Goal: Information Seeking & Learning: Learn about a topic

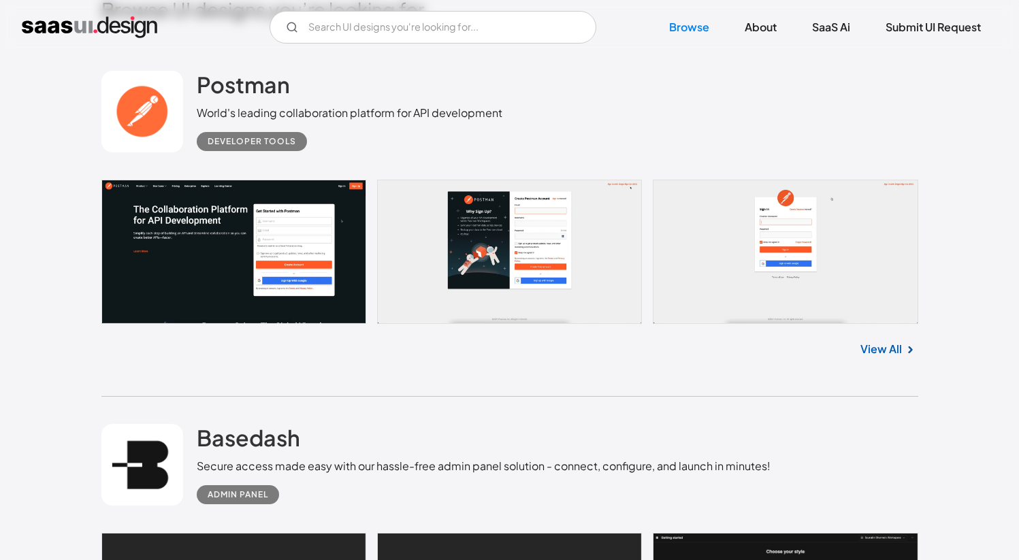
scroll to position [390, 0]
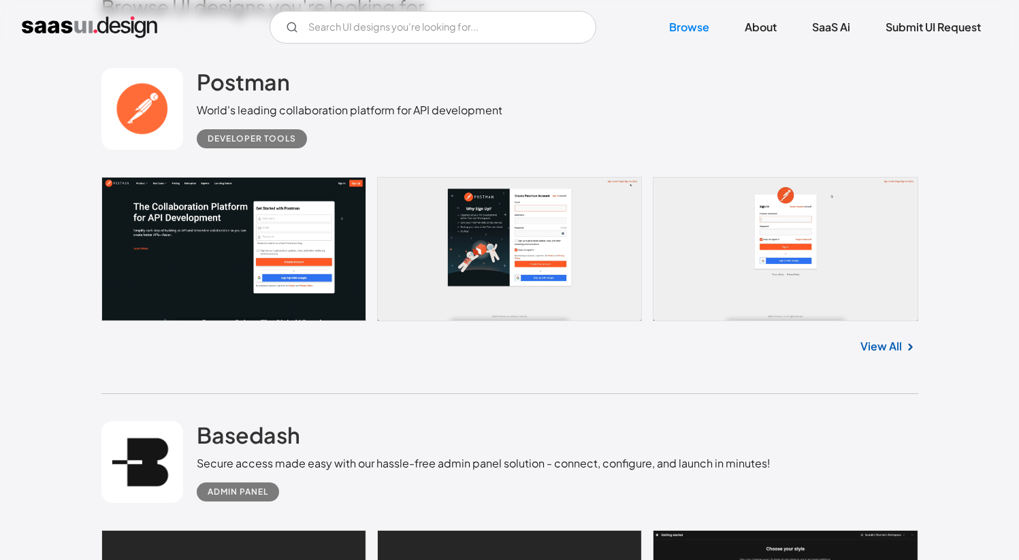
click at [892, 340] on link "View All" at bounding box center [882, 346] width 42 height 16
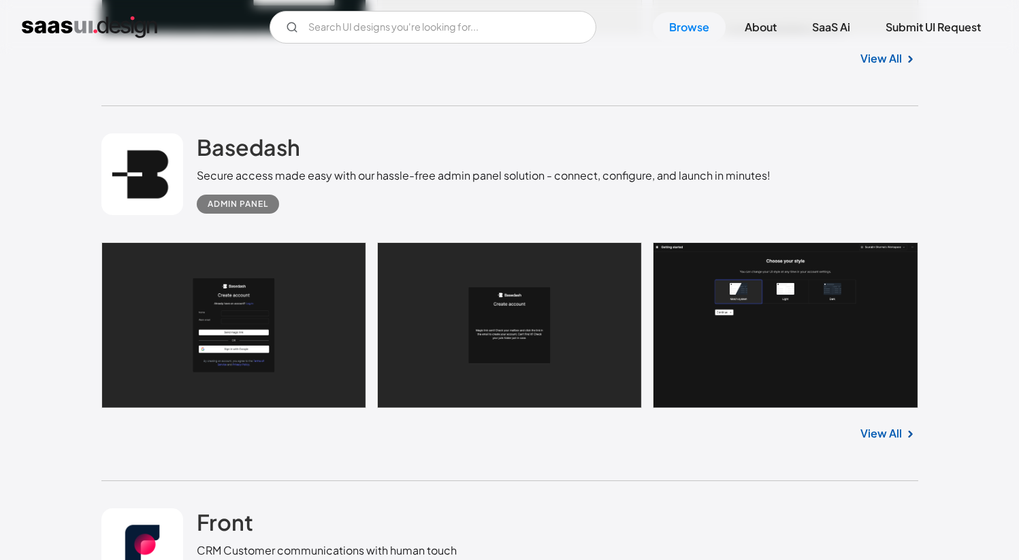
scroll to position [693, 0]
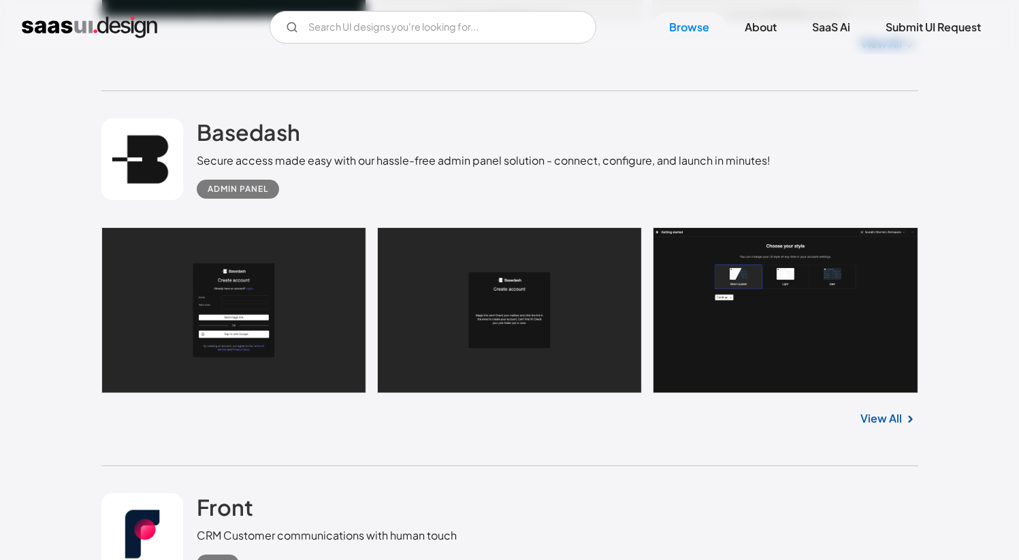
click at [885, 417] on link "View All" at bounding box center [882, 419] width 42 height 16
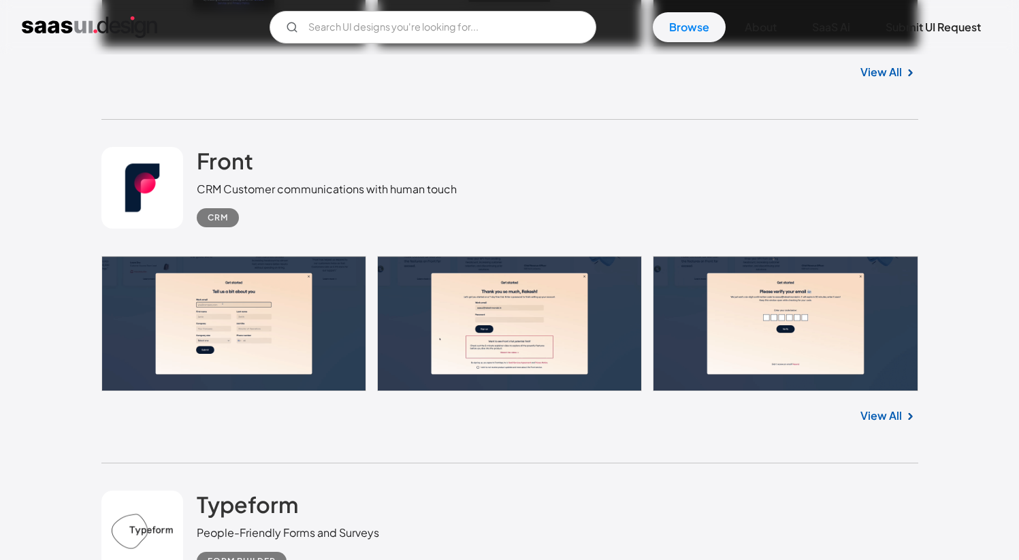
scroll to position [1071, 0]
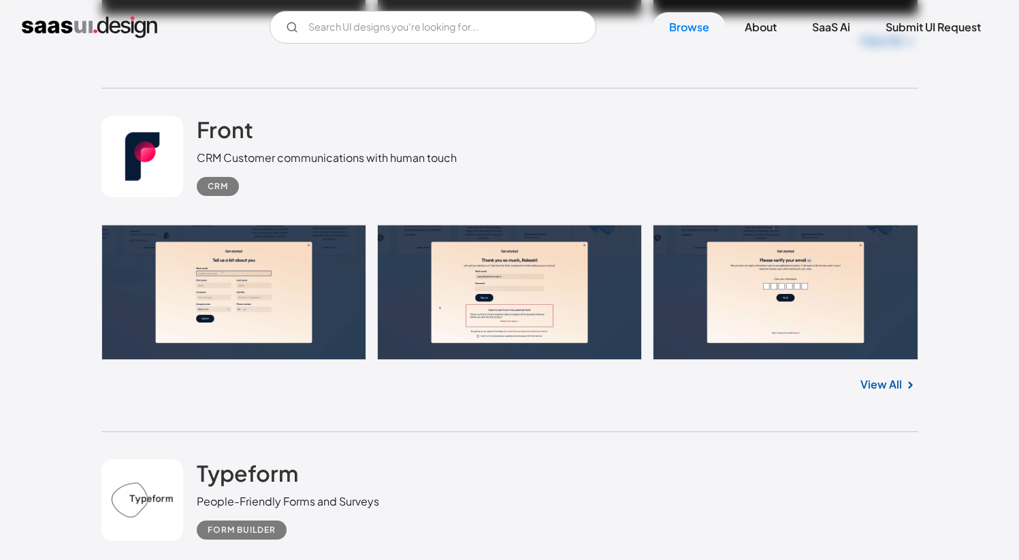
click at [878, 386] on link "View All" at bounding box center [882, 385] width 42 height 16
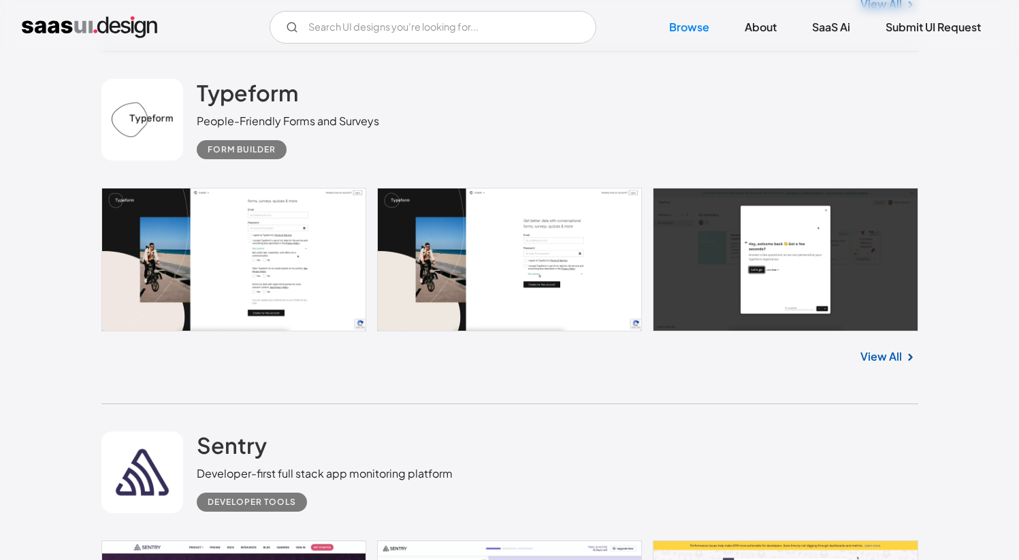
scroll to position [1450, 0]
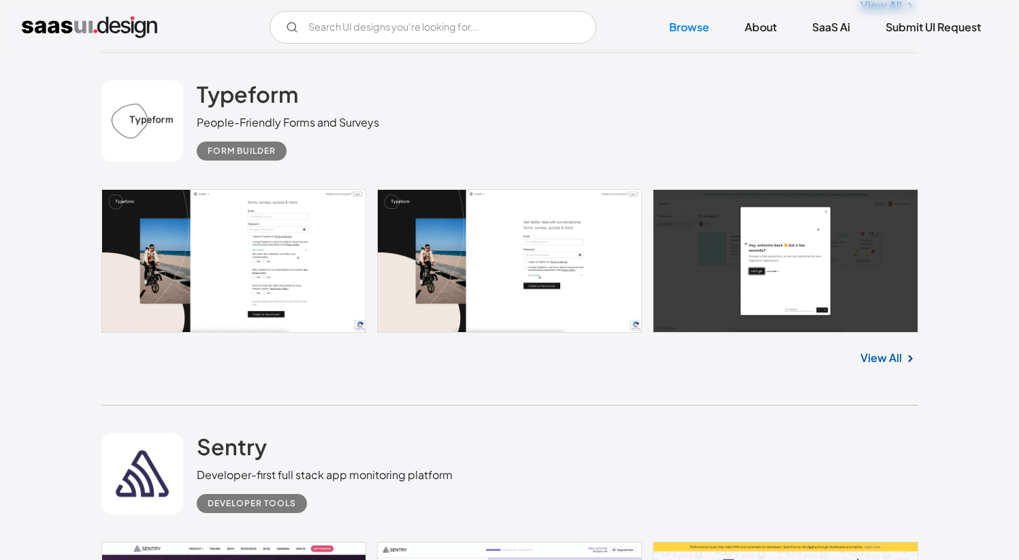
click at [892, 353] on link "View All" at bounding box center [882, 358] width 42 height 16
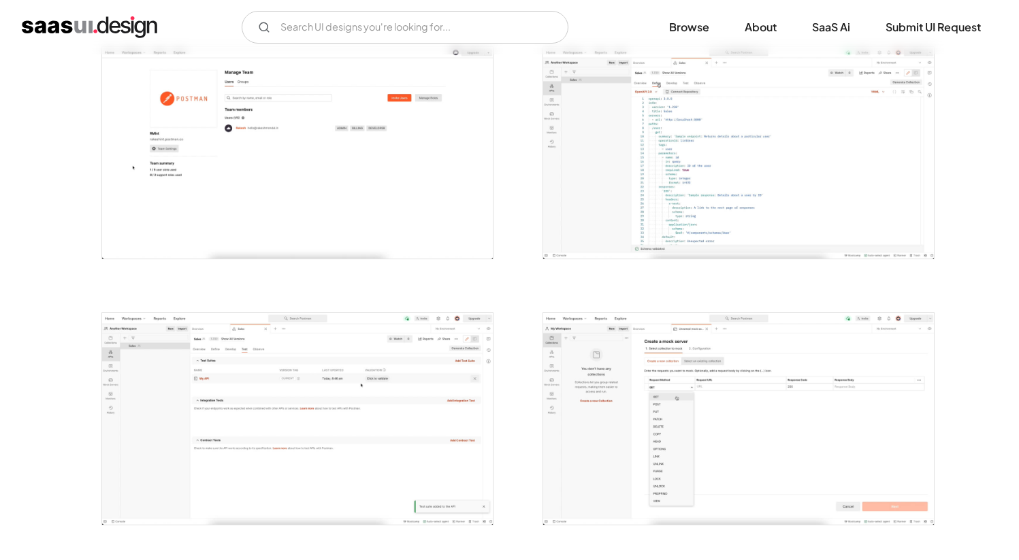
scroll to position [806, 0]
click at [284, 468] on img "open lightbox" at bounding box center [297, 418] width 391 height 212
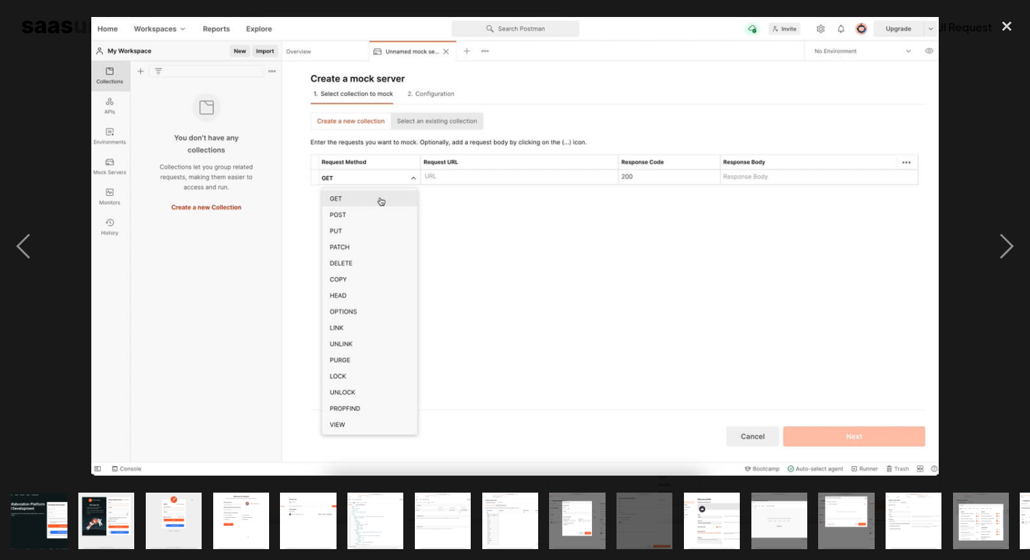
click at [1019, 5] on div at bounding box center [515, 280] width 1030 height 560
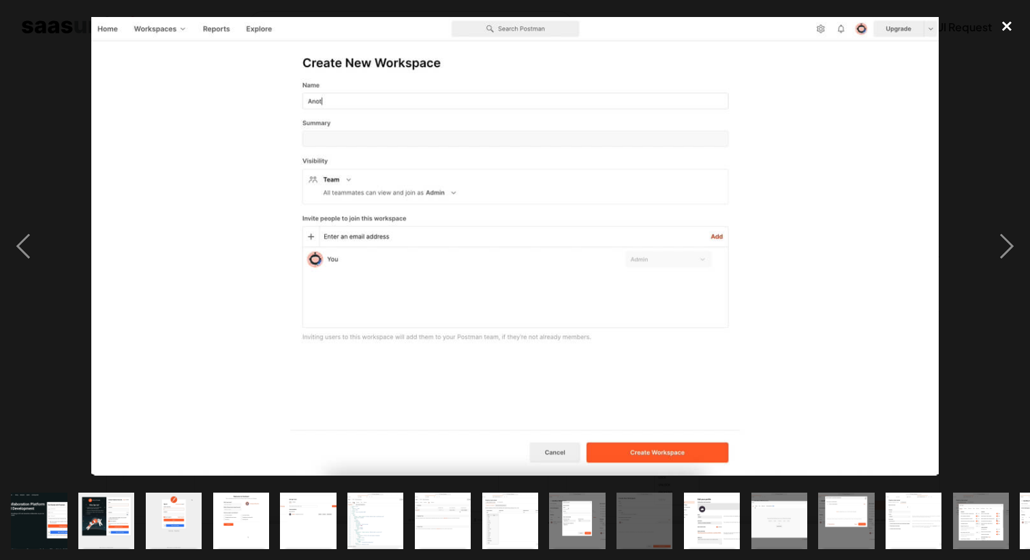
click at [1019, 20] on div "close lightbox" at bounding box center [1006, 26] width 46 height 30
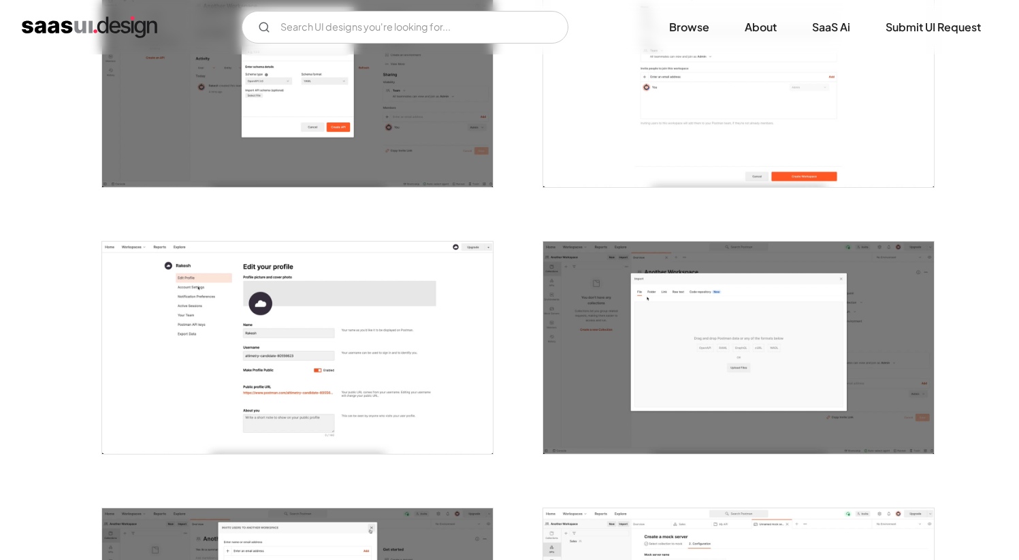
scroll to position [1410, 0]
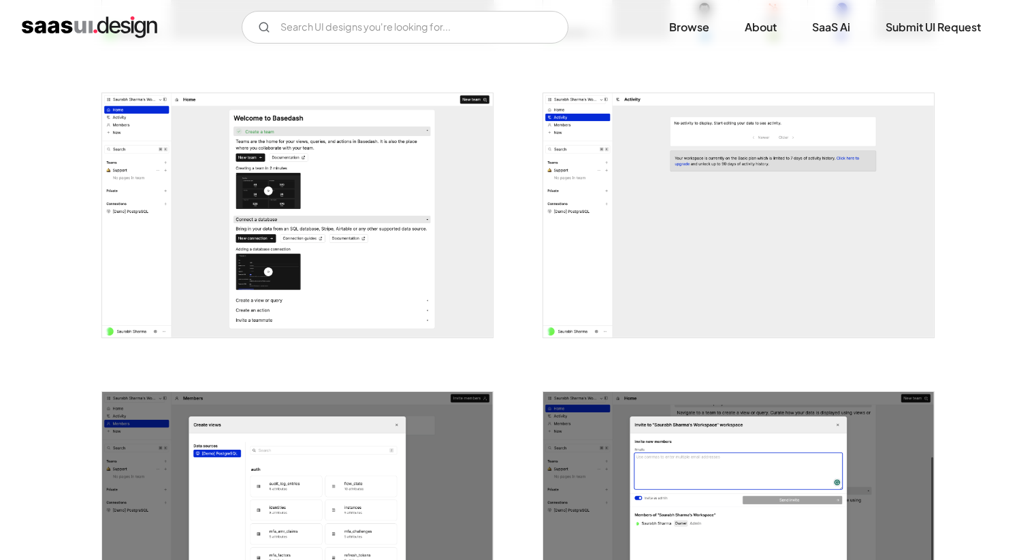
scroll to position [1137, 0]
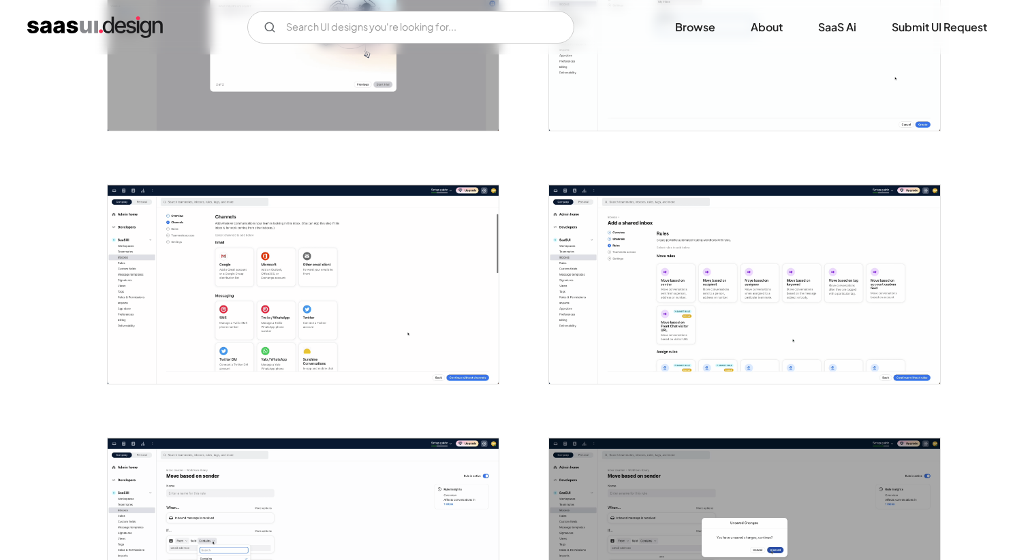
scroll to position [898, 0]
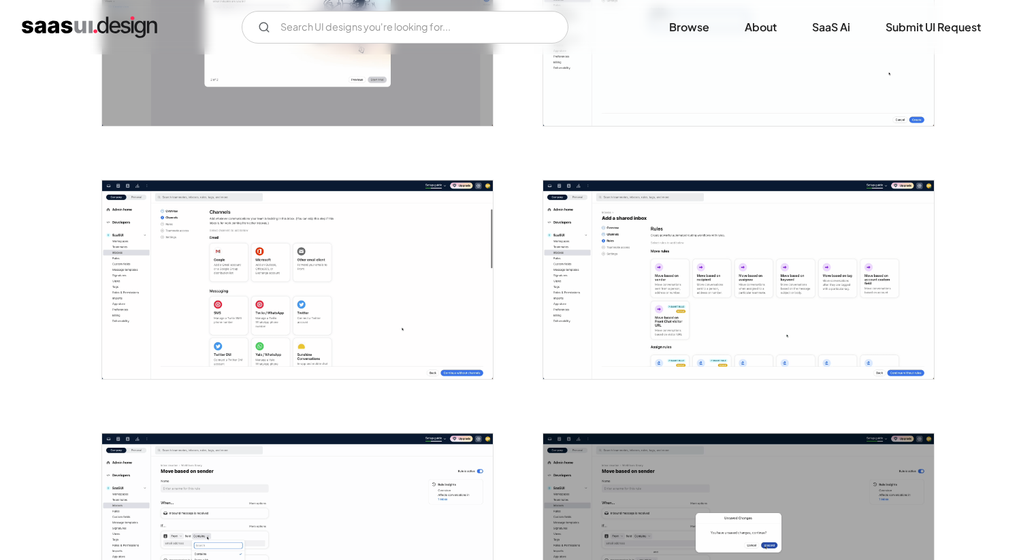
click at [316, 277] on img "open lightbox" at bounding box center [297, 279] width 391 height 199
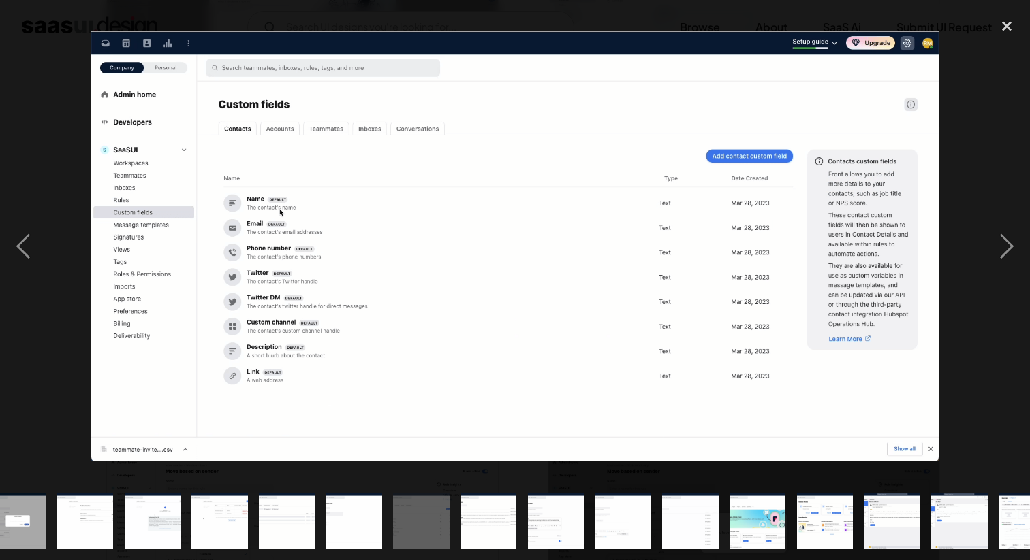
scroll to position [0, 663]
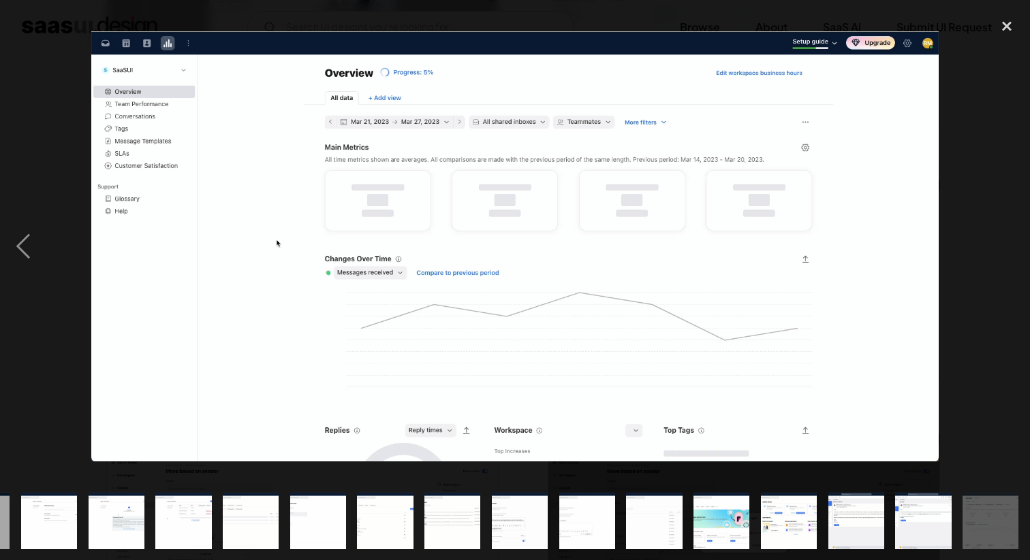
click at [817, 314] on img at bounding box center [514, 246] width 847 height 431
click at [915, 393] on img at bounding box center [514, 246] width 847 height 431
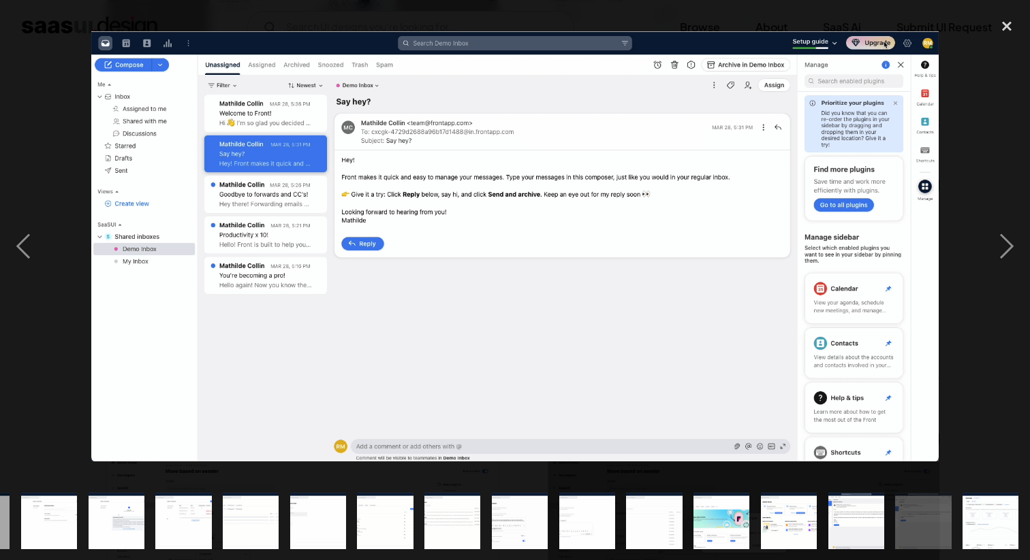
click at [1010, 505] on img "show item 25 of 25" at bounding box center [990, 521] width 110 height 56
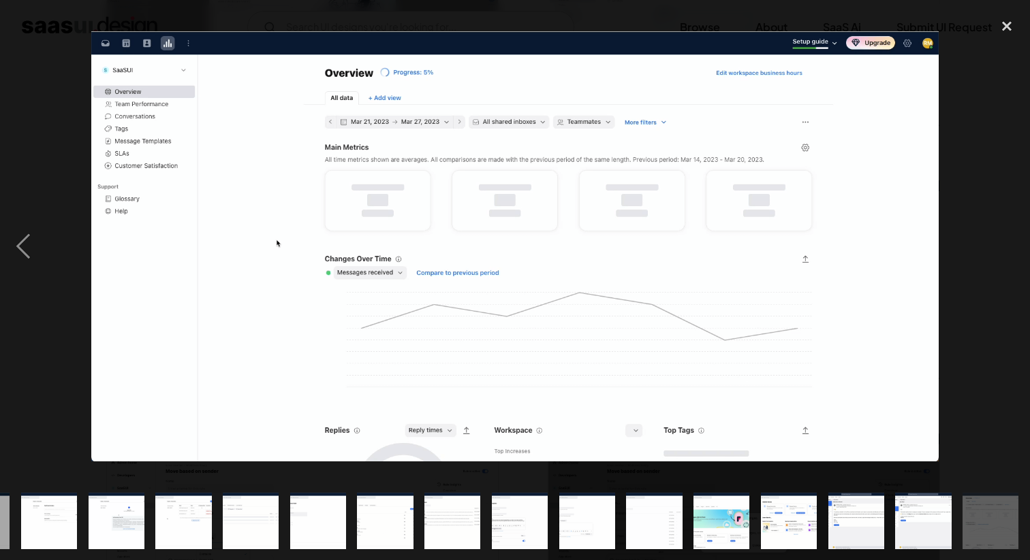
click at [1001, 510] on img "show item 25 of 25" at bounding box center [990, 521] width 110 height 56
click at [994, 512] on img "show item 25 of 25" at bounding box center [990, 521] width 110 height 56
click at [1009, 22] on div "close lightbox" at bounding box center [1006, 26] width 46 height 30
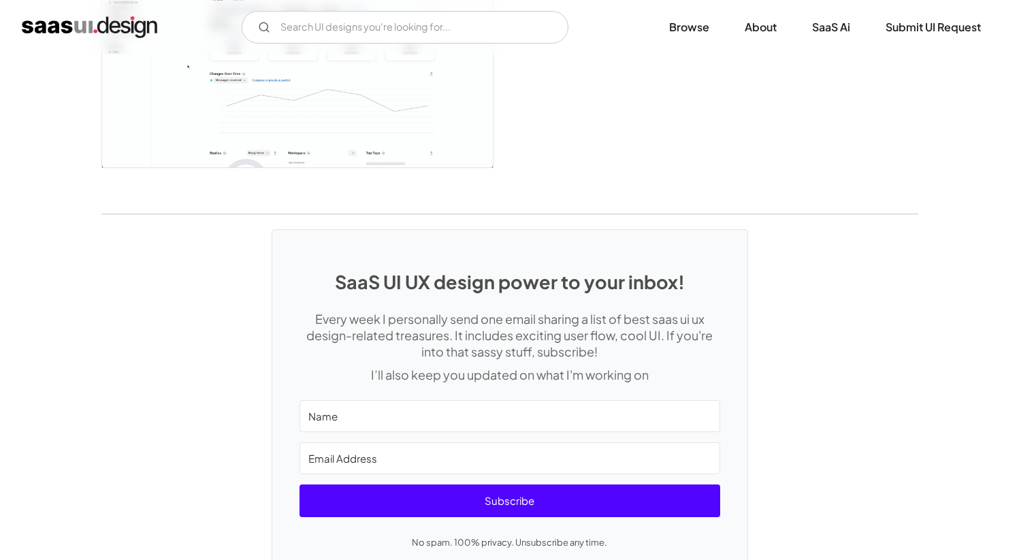
scroll to position [3378, 0]
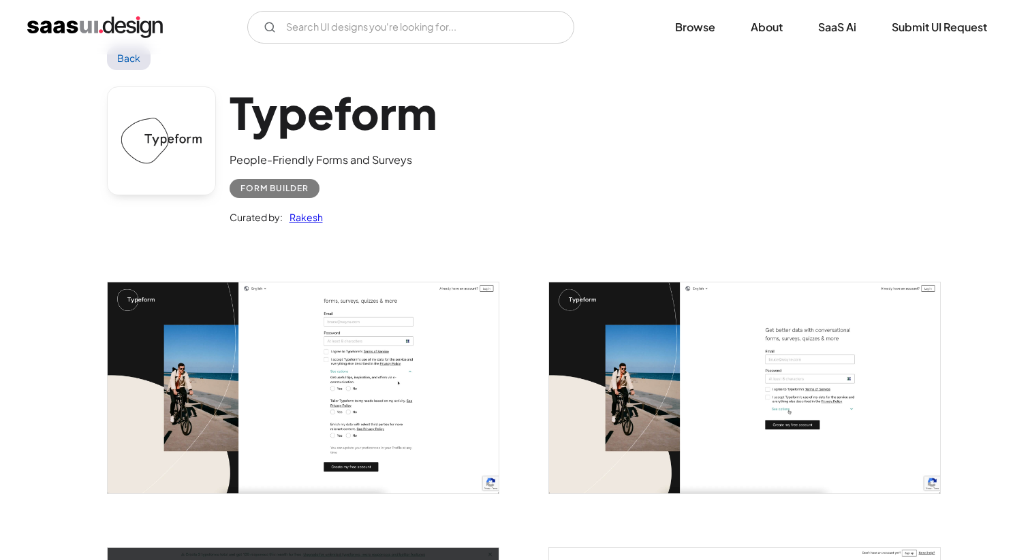
scroll to position [80, 0]
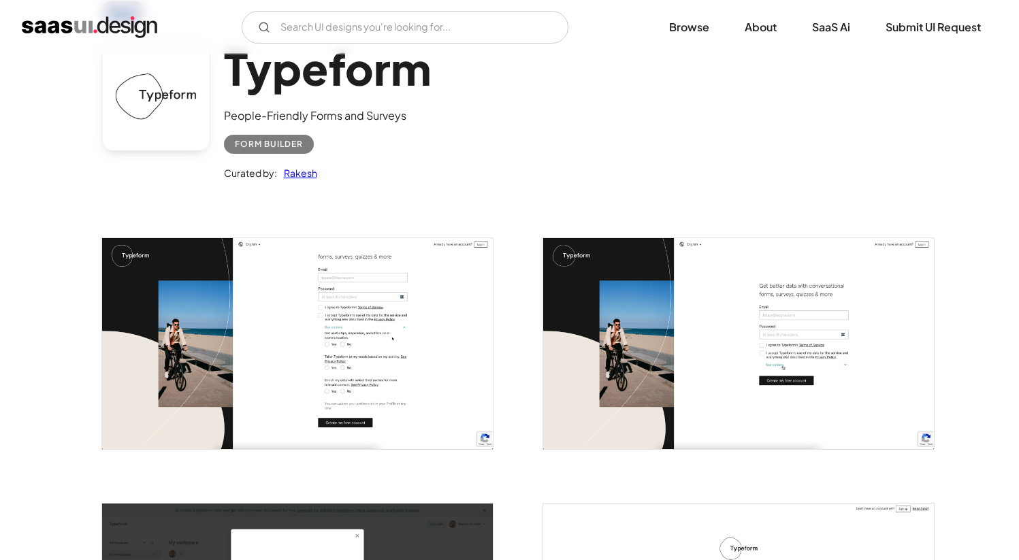
click at [294, 320] on img "open lightbox" at bounding box center [297, 343] width 391 height 211
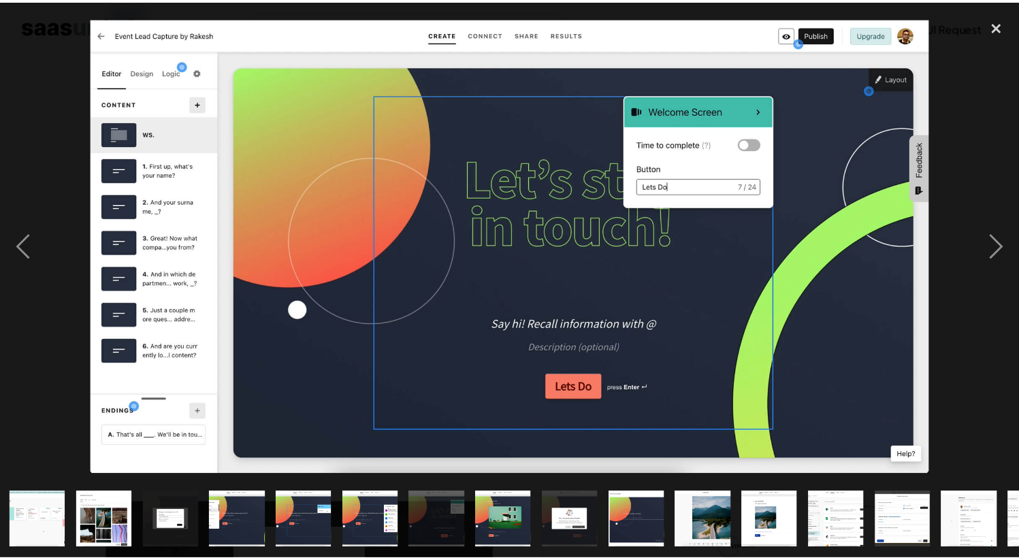
scroll to position [0, 663]
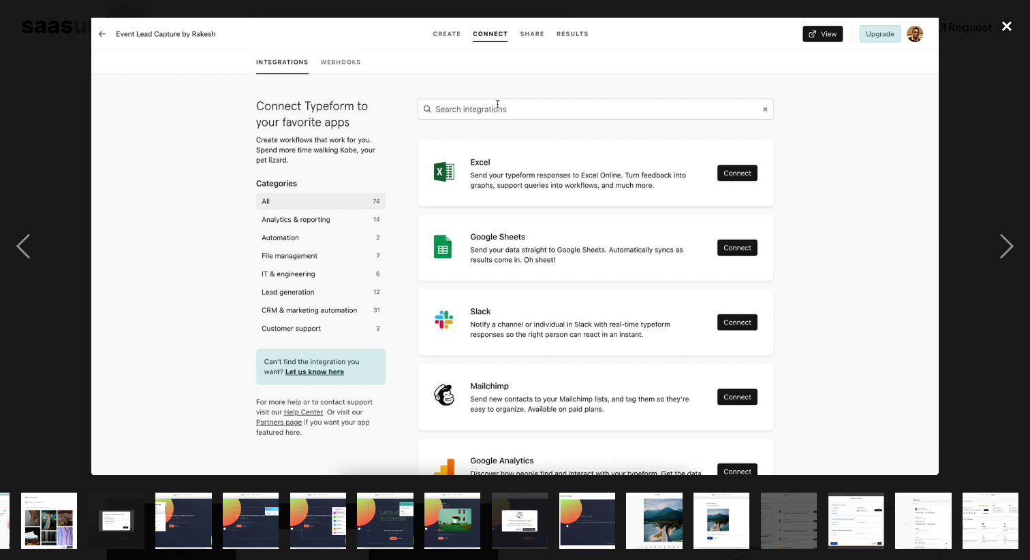
click at [1010, 30] on div "close lightbox" at bounding box center [1006, 26] width 46 height 30
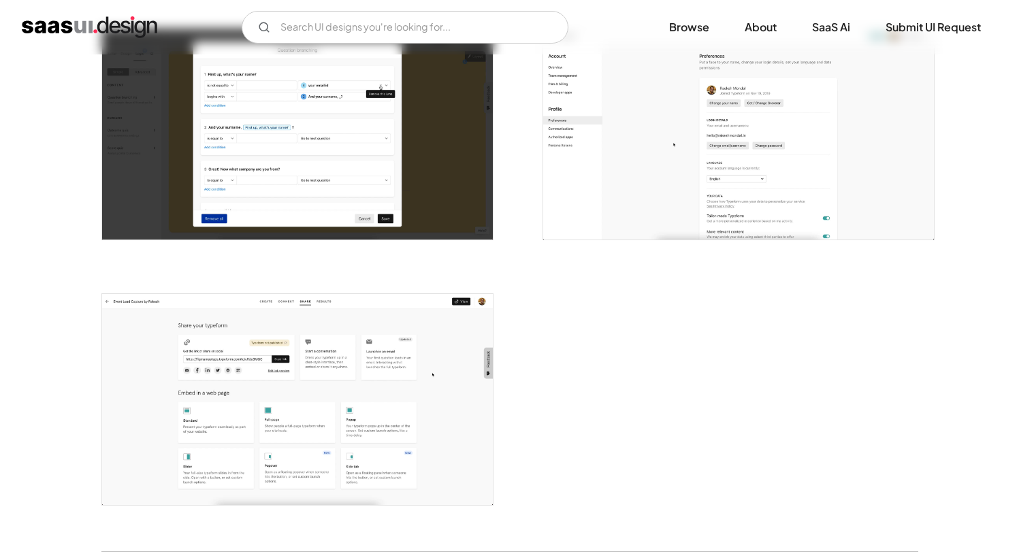
scroll to position [3213, 0]
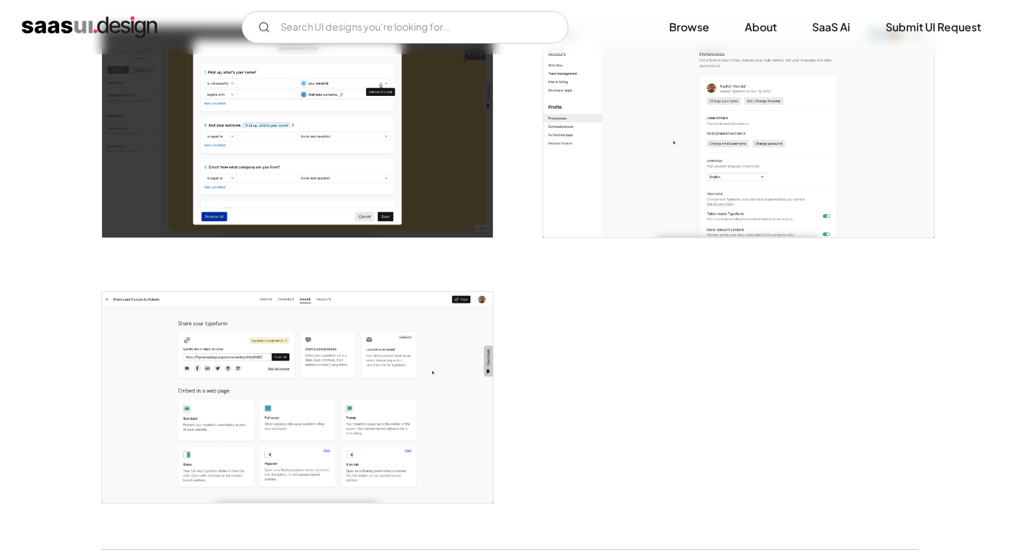
click at [352, 347] on img "open lightbox" at bounding box center [297, 397] width 391 height 211
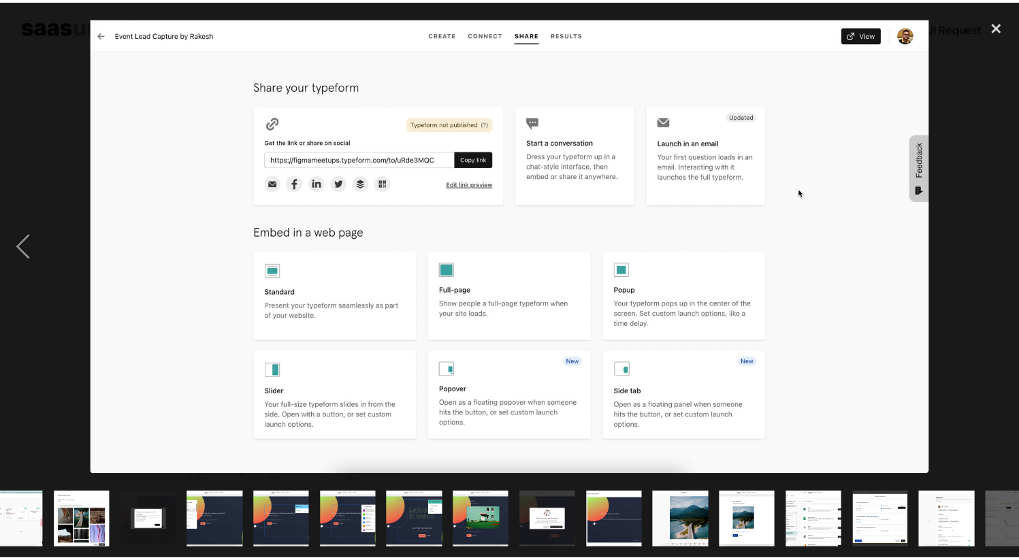
scroll to position [0, 663]
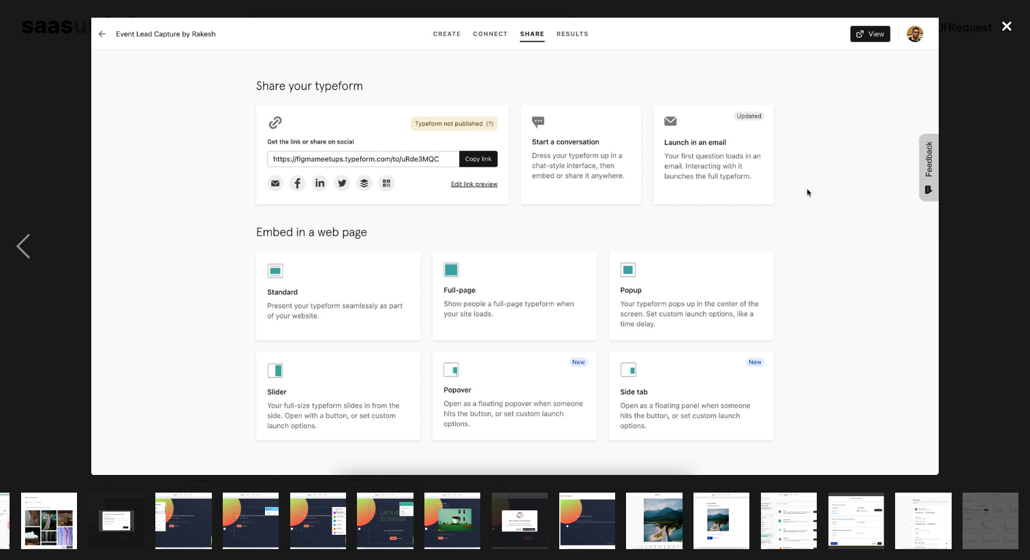
click at [987, 36] on div "close lightbox" at bounding box center [1006, 26] width 46 height 30
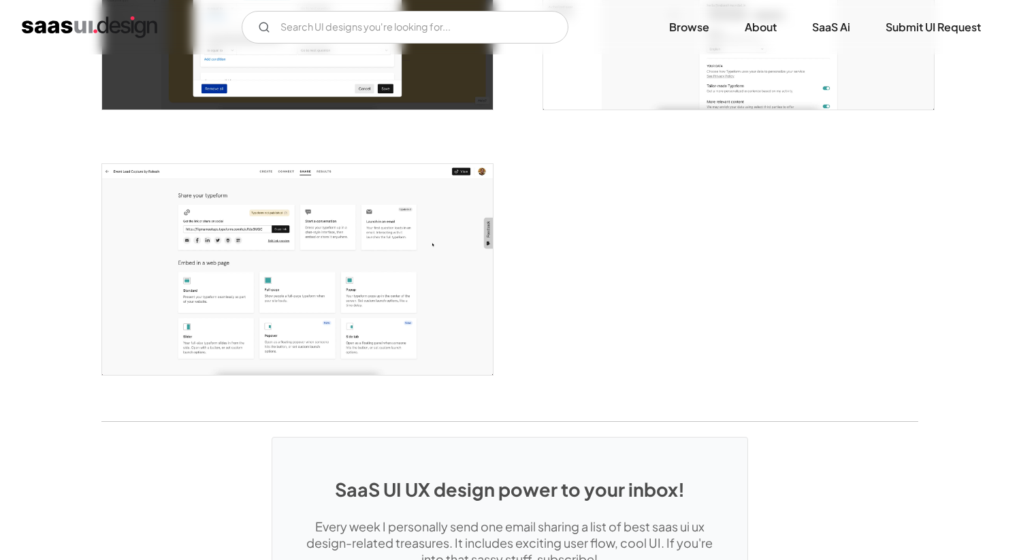
scroll to position [3051, 0]
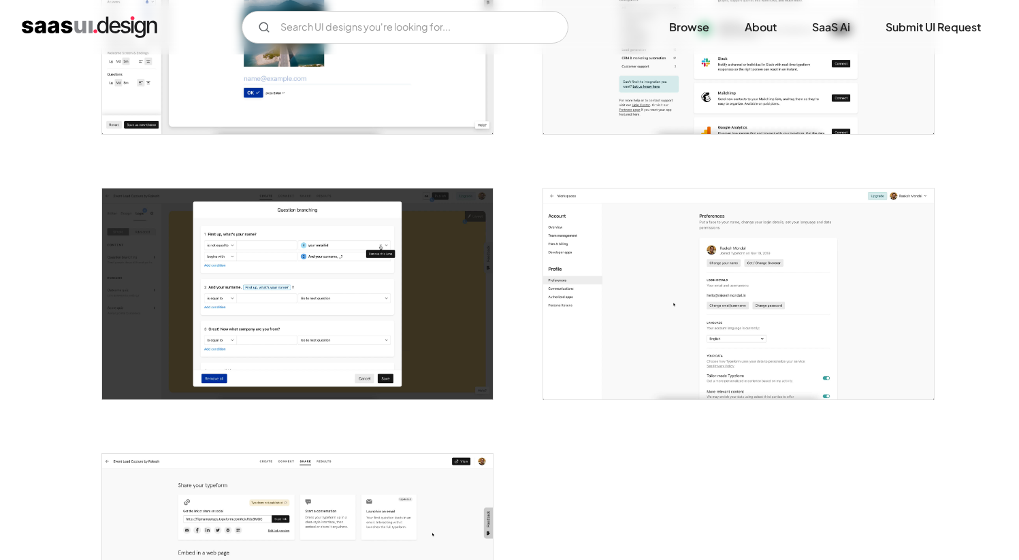
click at [690, 251] on img "open lightbox" at bounding box center [738, 294] width 391 height 211
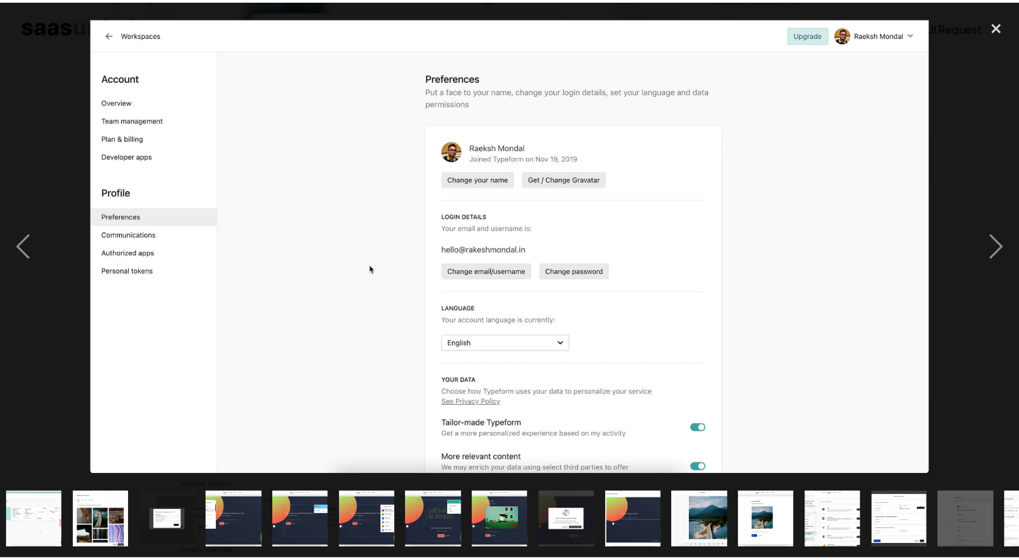
scroll to position [0, 663]
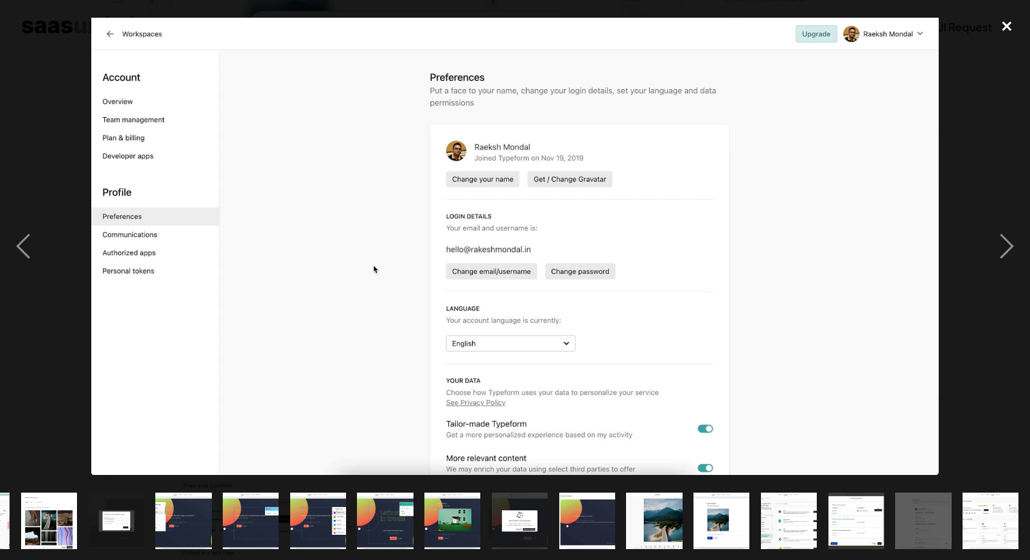
click at [1012, 31] on div "close lightbox" at bounding box center [1006, 26] width 46 height 30
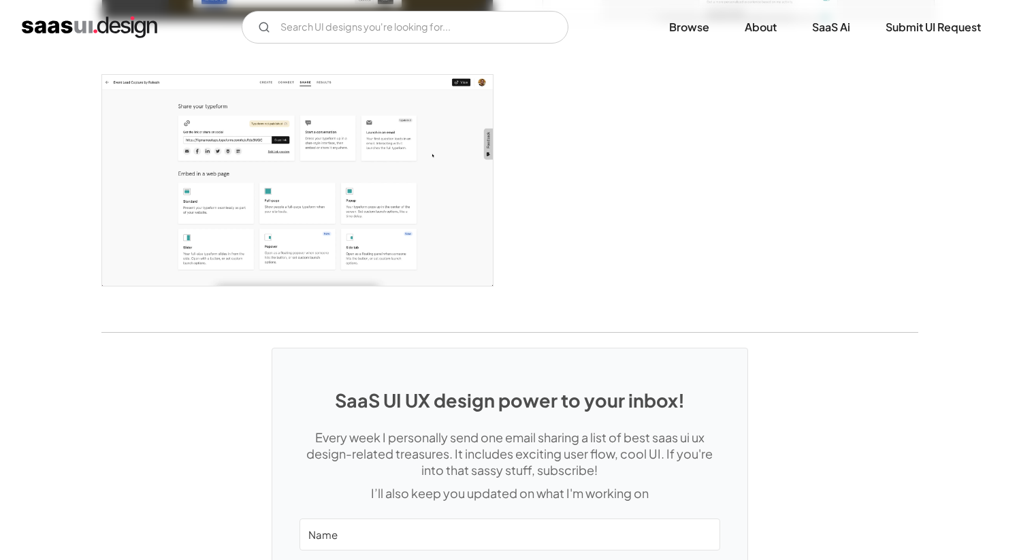
scroll to position [3375, 0]
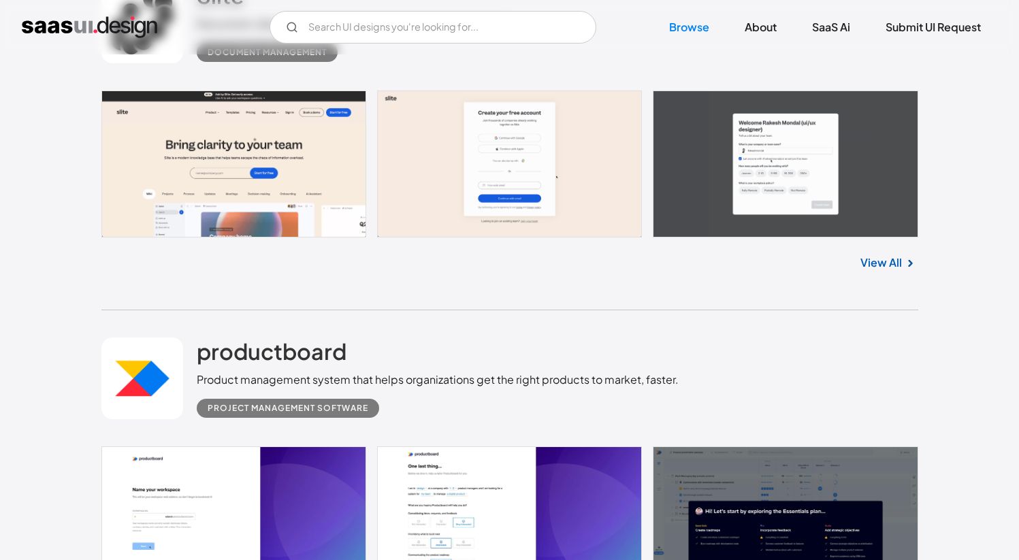
scroll to position [1611, 0]
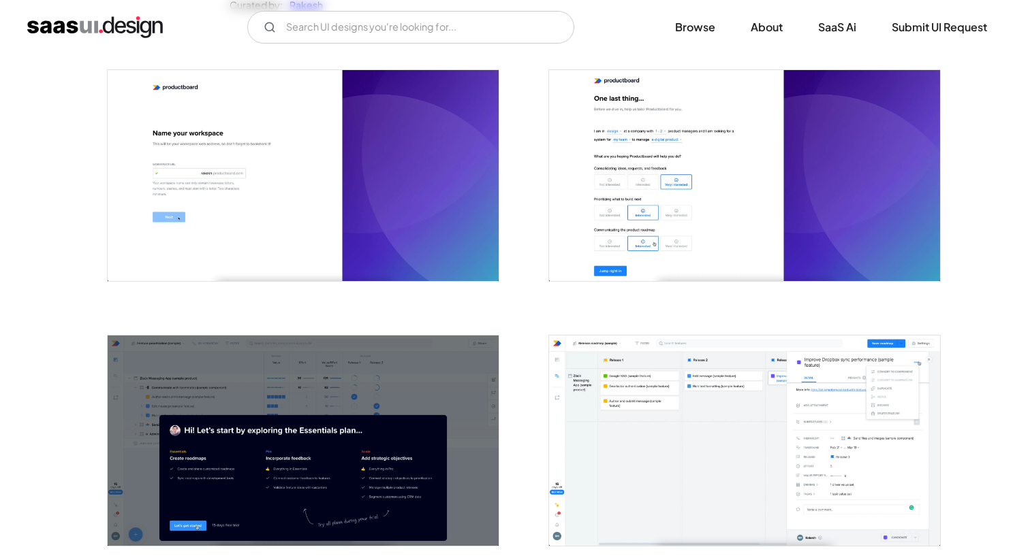
scroll to position [240, 0]
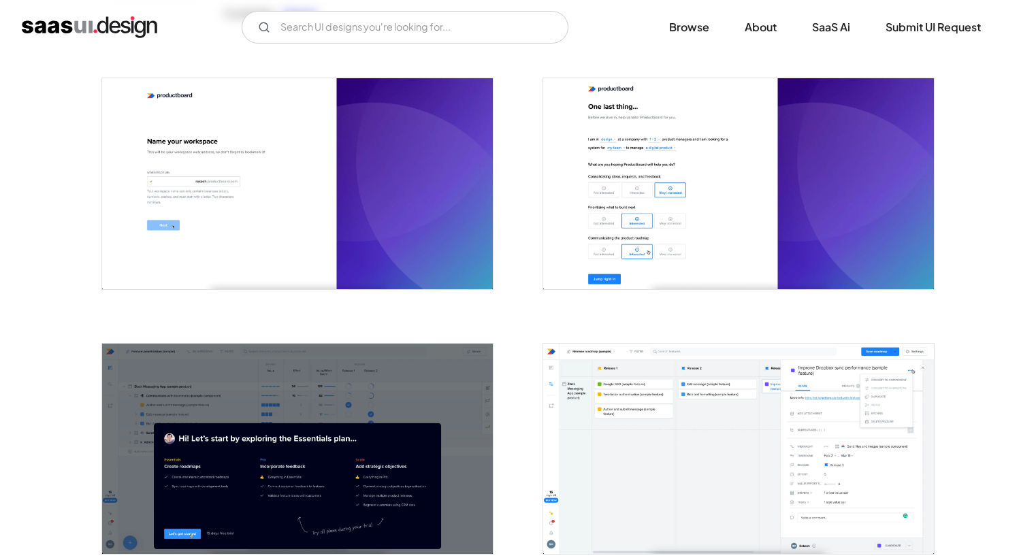
click at [350, 240] on img "open lightbox" at bounding box center [297, 183] width 391 height 210
